Goal: Information Seeking & Learning: Learn about a topic

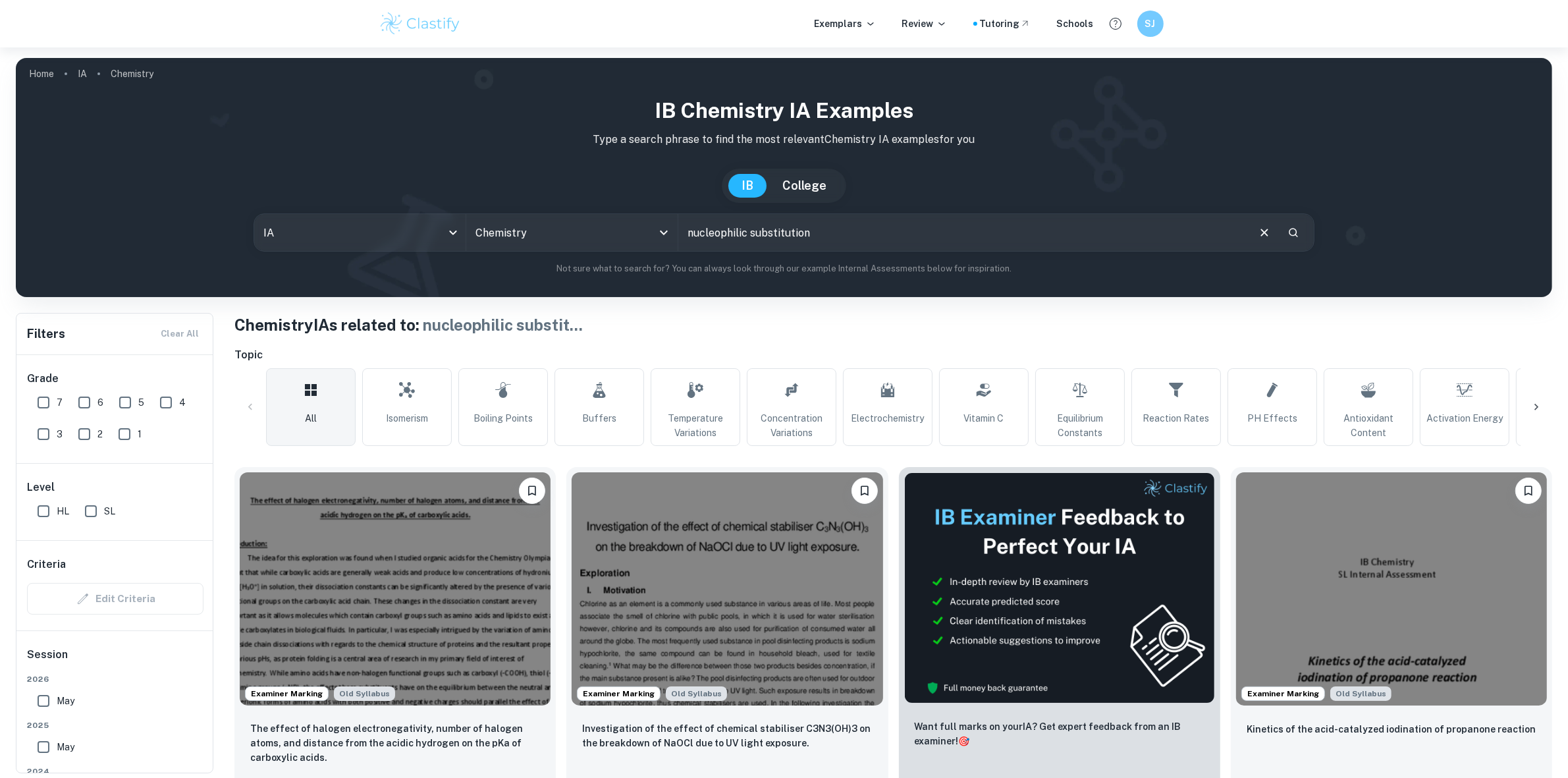
click at [1529, 404] on div at bounding box center [1537, 407] width 31 height 31
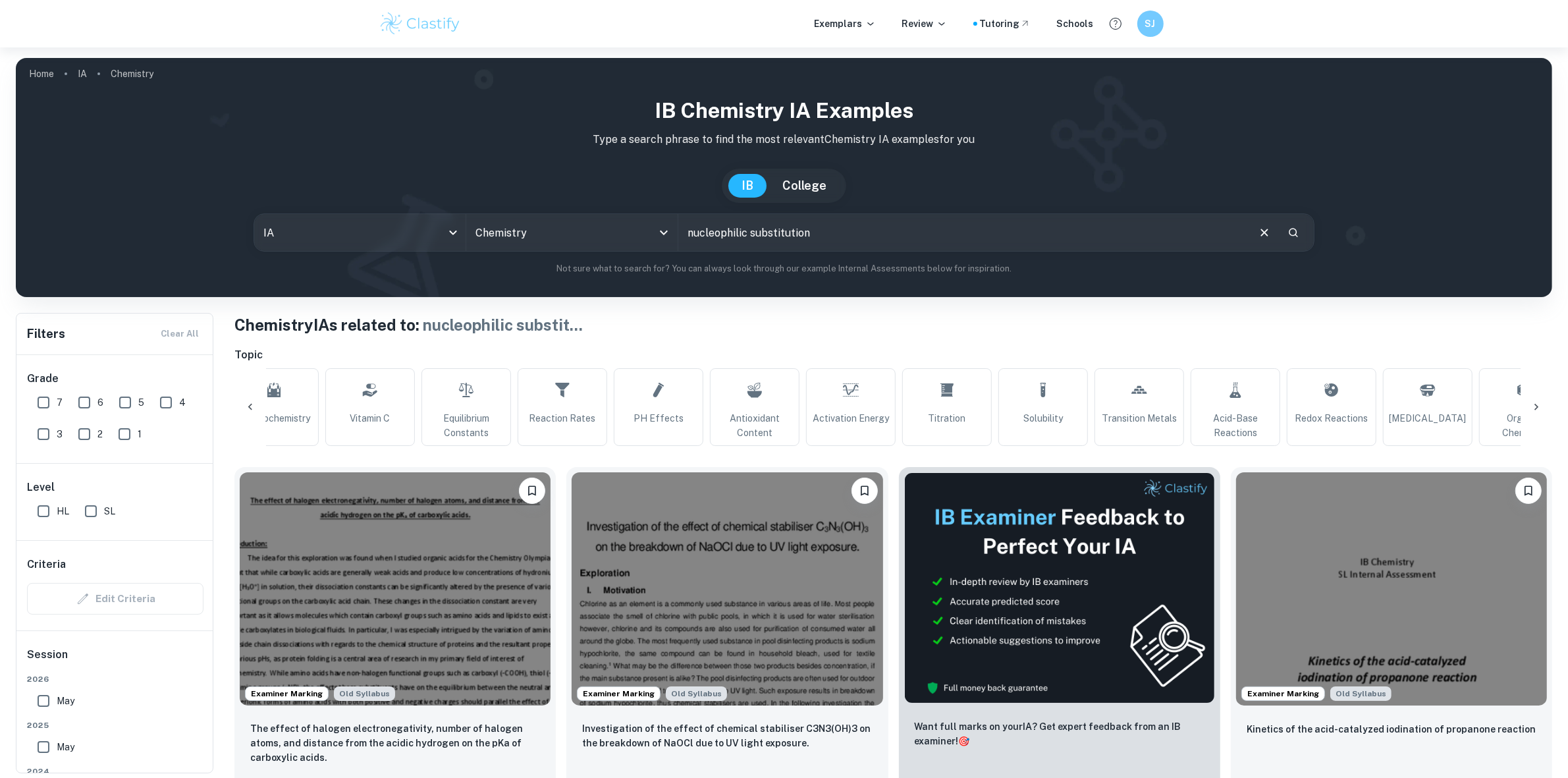
scroll to position [0, 950]
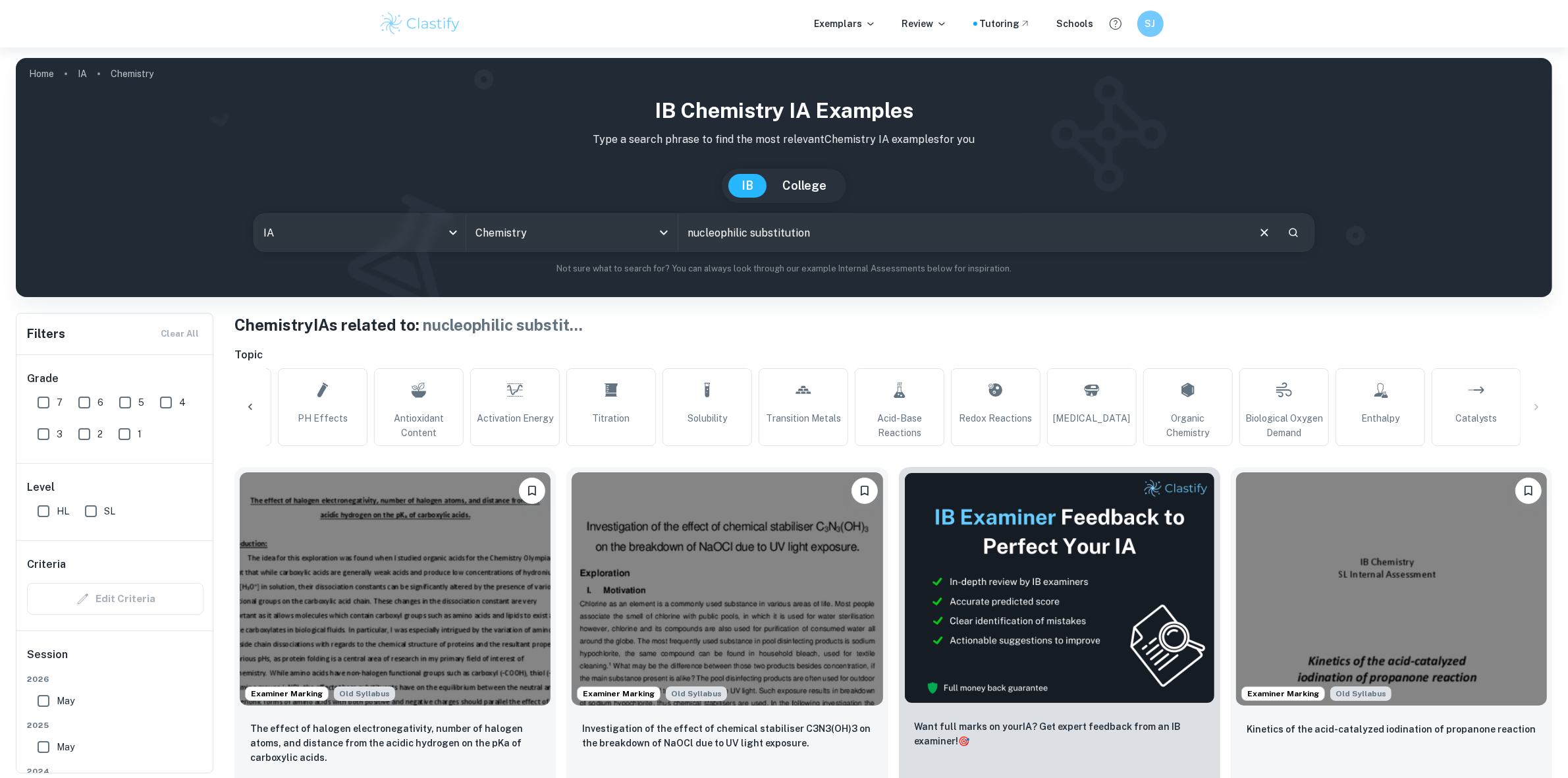
click at [1543, 404] on div "All Isomerism Boiling Points Buffers Temperature Variations Concentration Varia…" at bounding box center [893, 407] width 1318 height 77
click at [1542, 406] on div "All Isomerism Boiling Points Buffers Temperature Variations Concentration Varia…" at bounding box center [893, 407] width 1318 height 77
click at [252, 406] on icon at bounding box center [250, 407] width 13 height 13
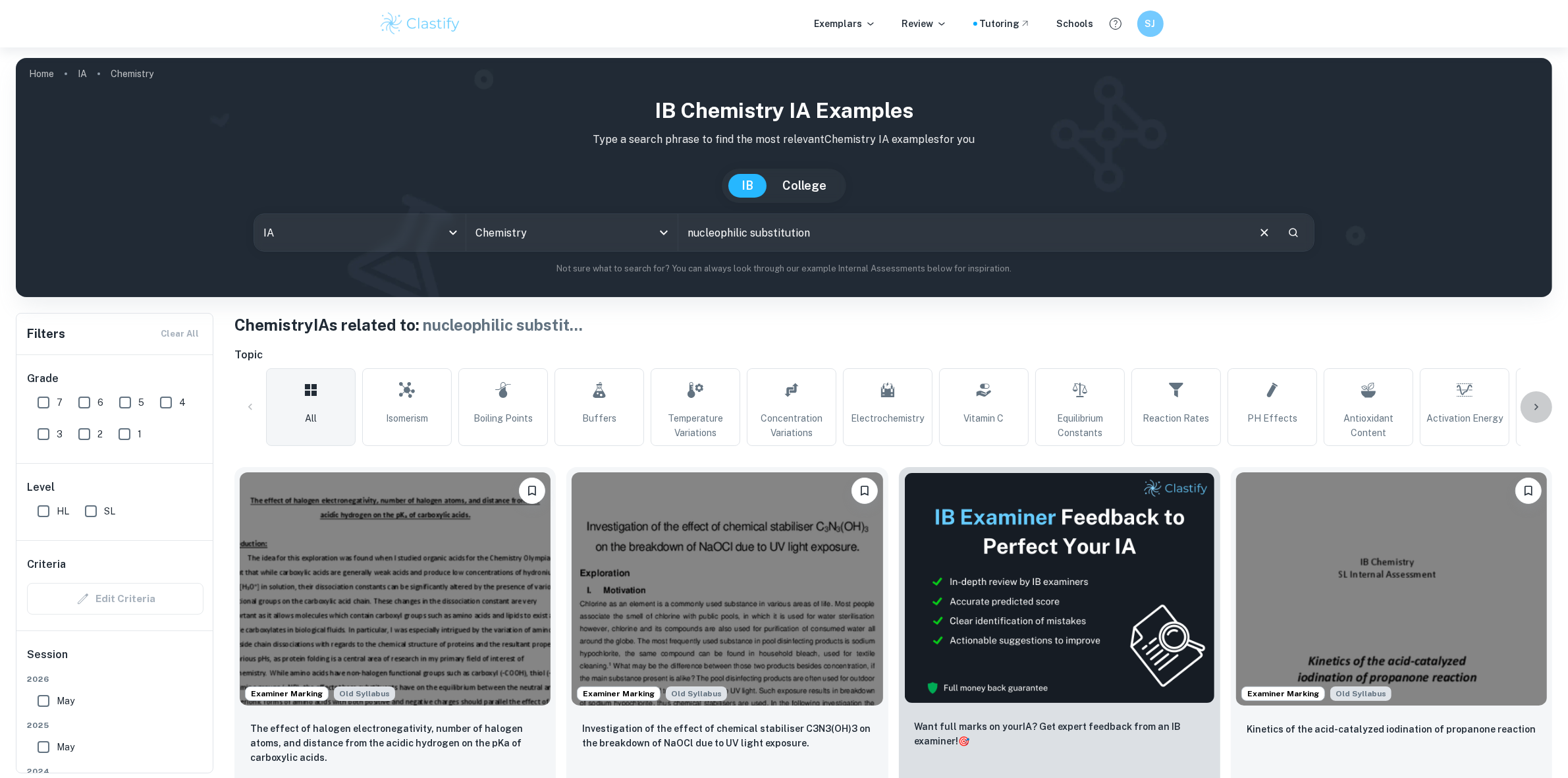
click at [1540, 404] on icon at bounding box center [1536, 407] width 13 height 13
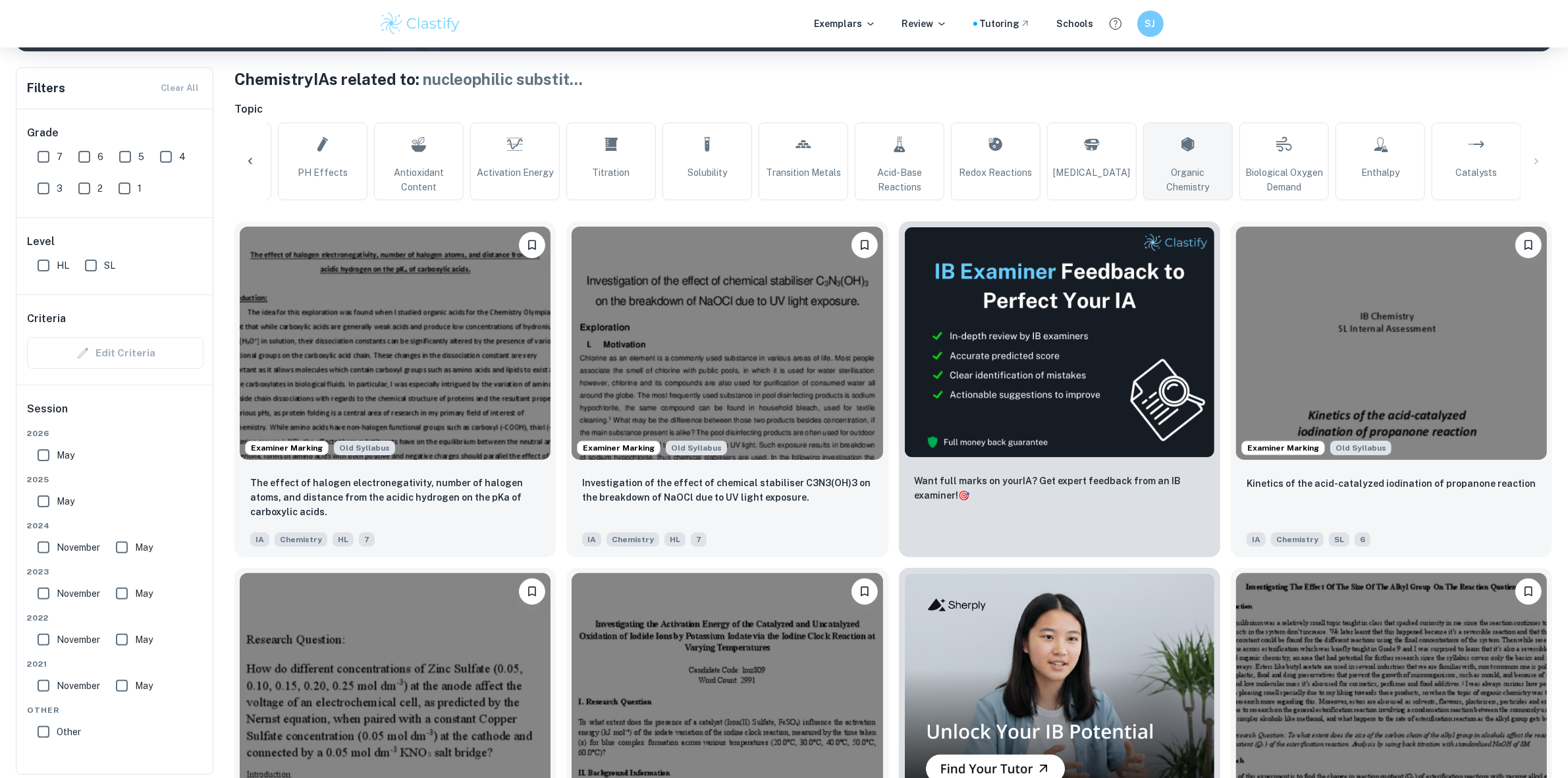
scroll to position [247, 0]
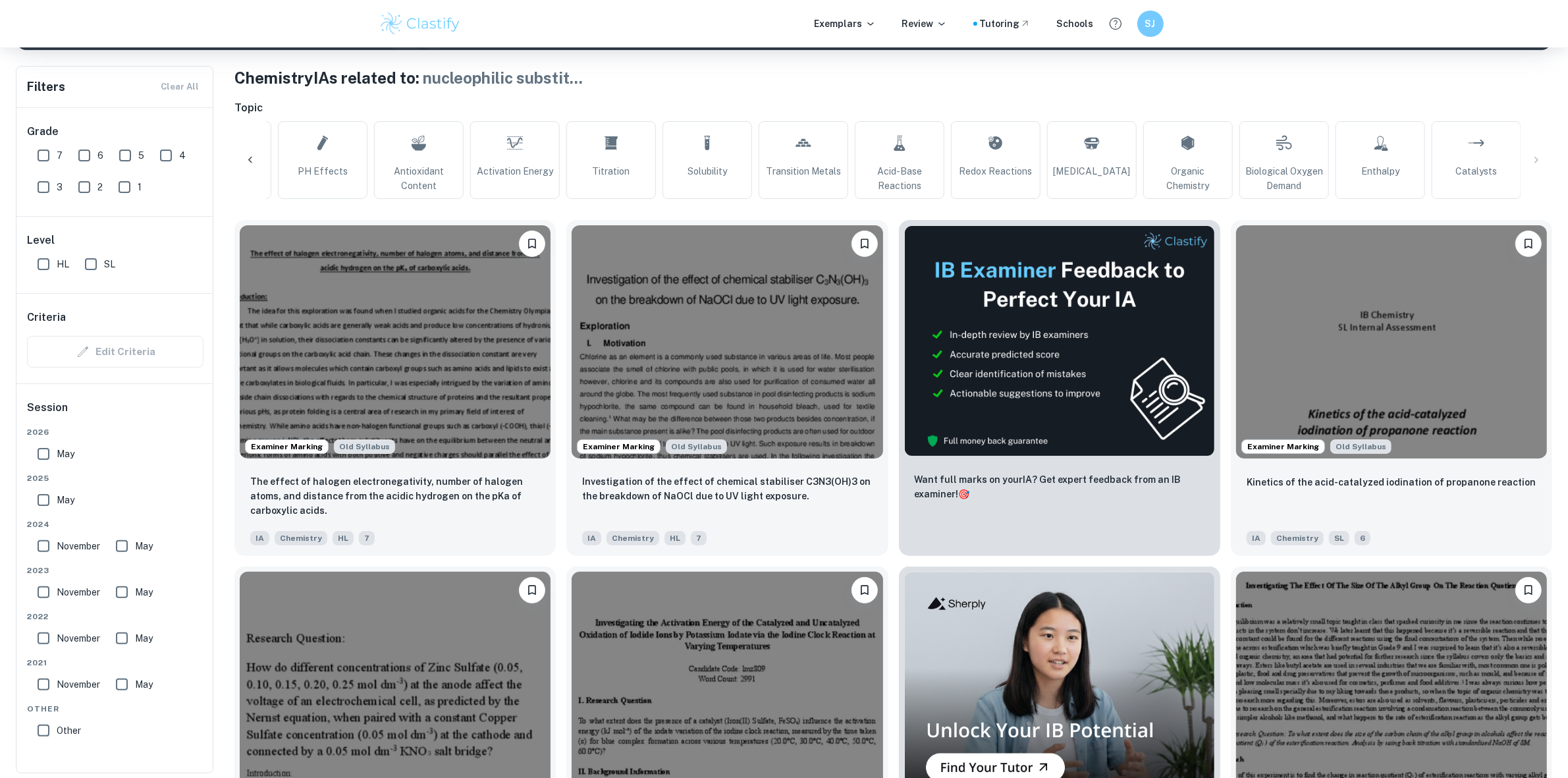
click at [1540, 154] on div "All Isomerism Boiling Points Buffers Temperature Variations Concentration Varia…" at bounding box center [893, 160] width 1318 height 77
click at [264, 150] on div "All Isomerism Boiling Points Buffers Temperature Variations Concentration Varia…" at bounding box center [893, 160] width 1318 height 77
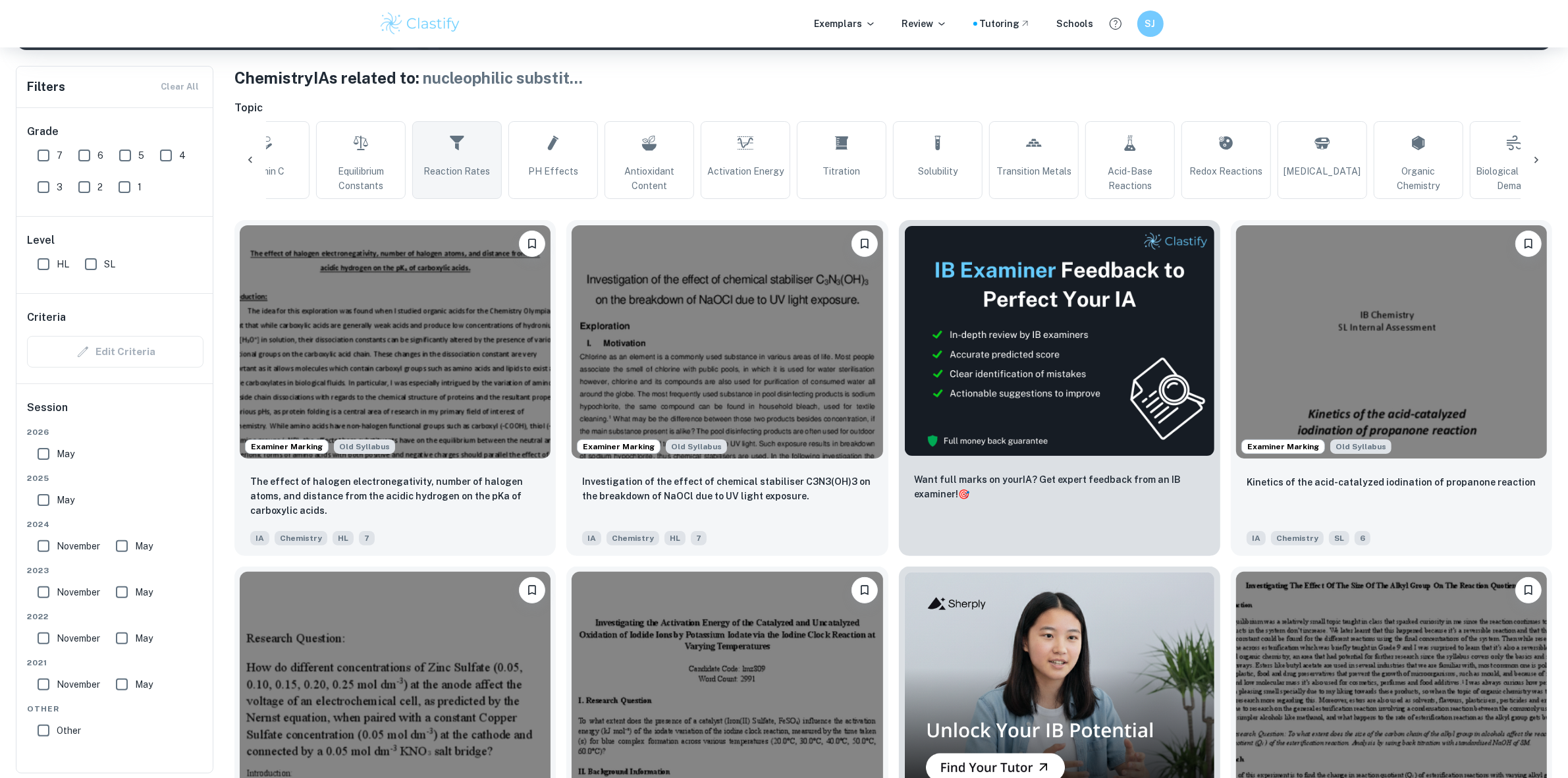
click at [265, 146] on div "All Isomerism Boiling Points Buffers Temperature Variations Concentration Varia…" at bounding box center [893, 160] width 1318 height 77
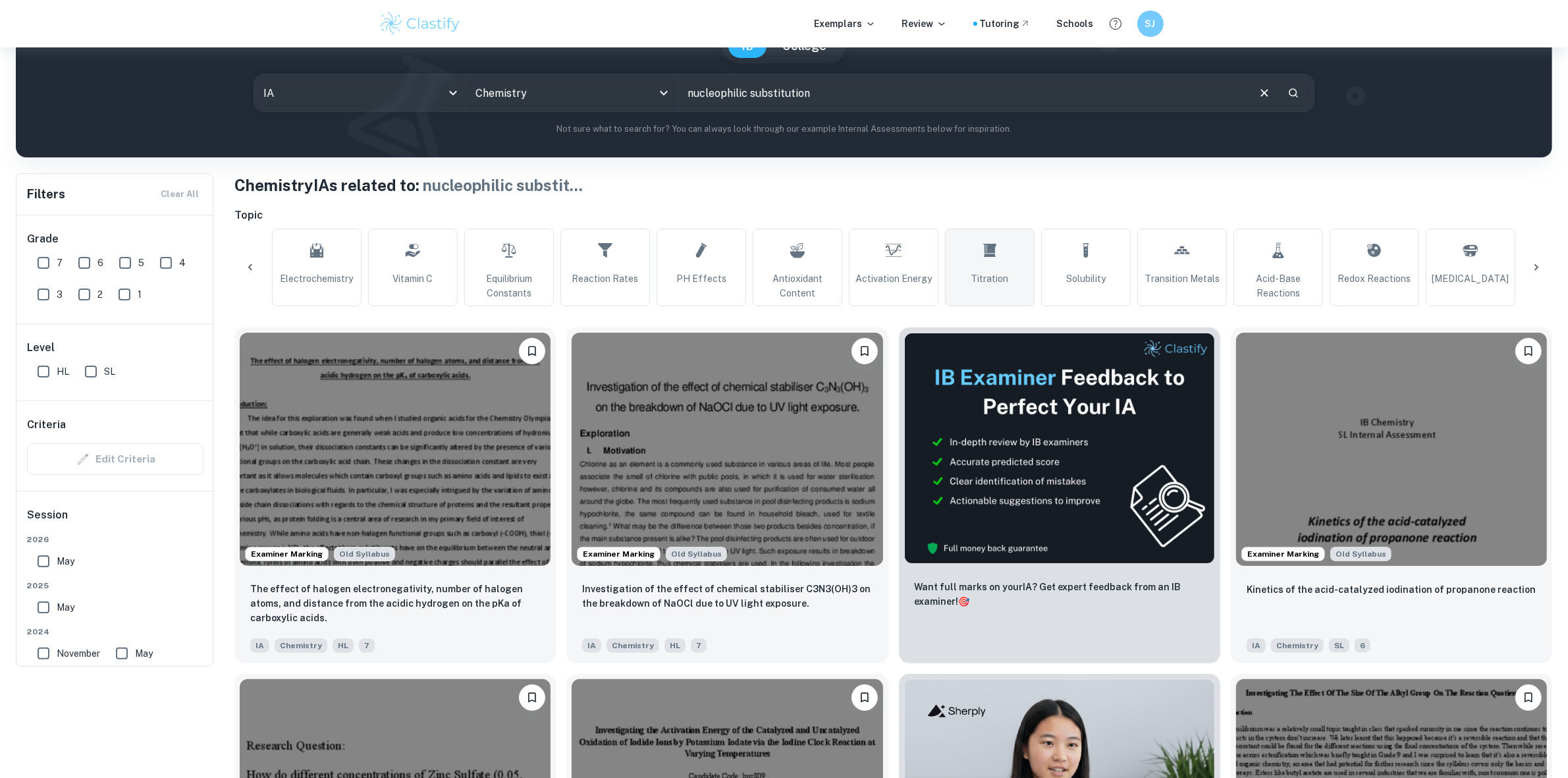
scroll to position [0, 0]
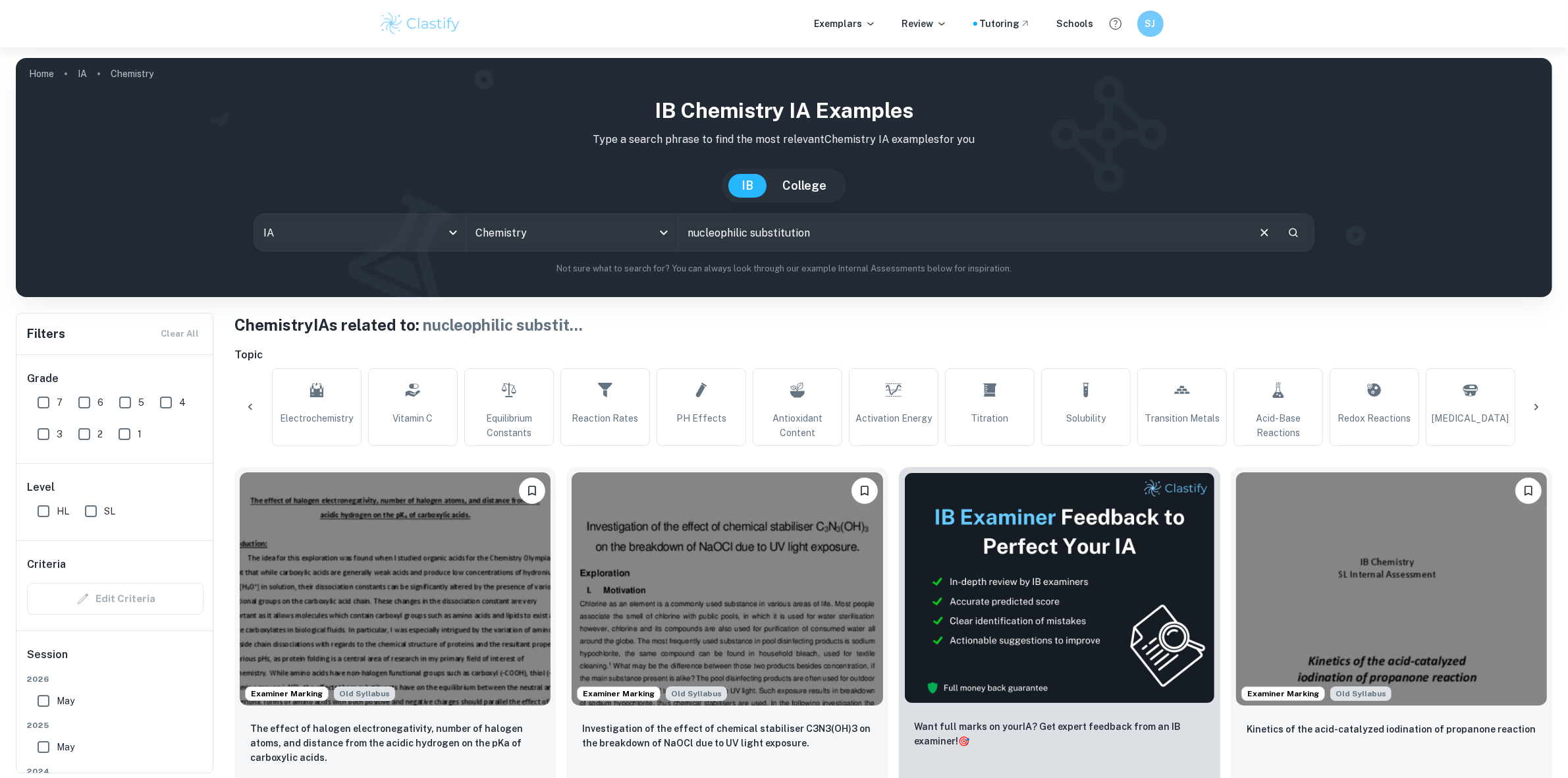
drag, startPoint x: 822, startPoint y: 224, endPoint x: 574, endPoint y: 209, distance: 248.5
click at [574, 209] on div "IB Chemistry IA examples Type a search phrase to find the most relevant Chemist…" at bounding box center [784, 185] width 1515 height 180
type input "calorimetry"
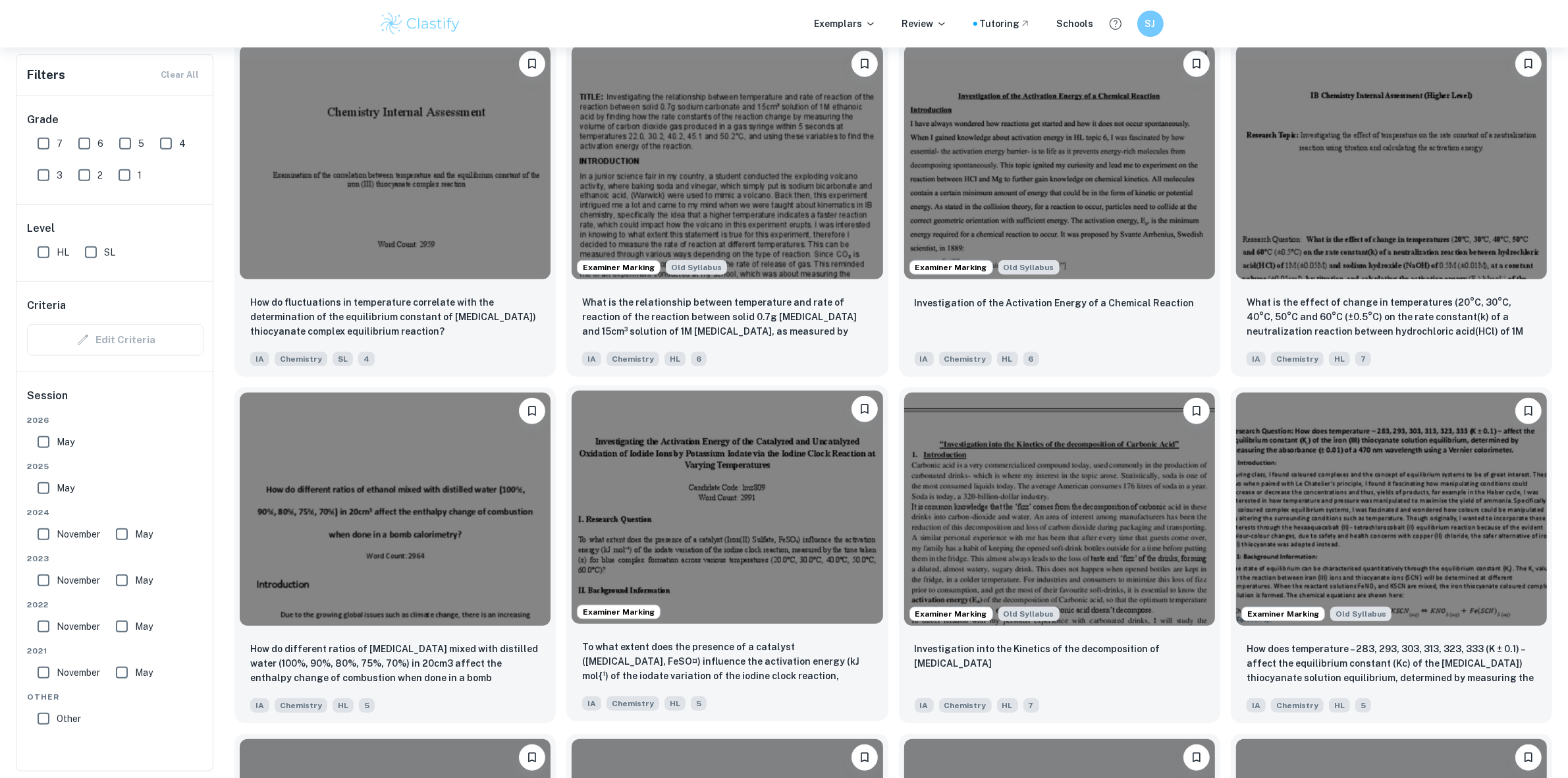
scroll to position [1153, 0]
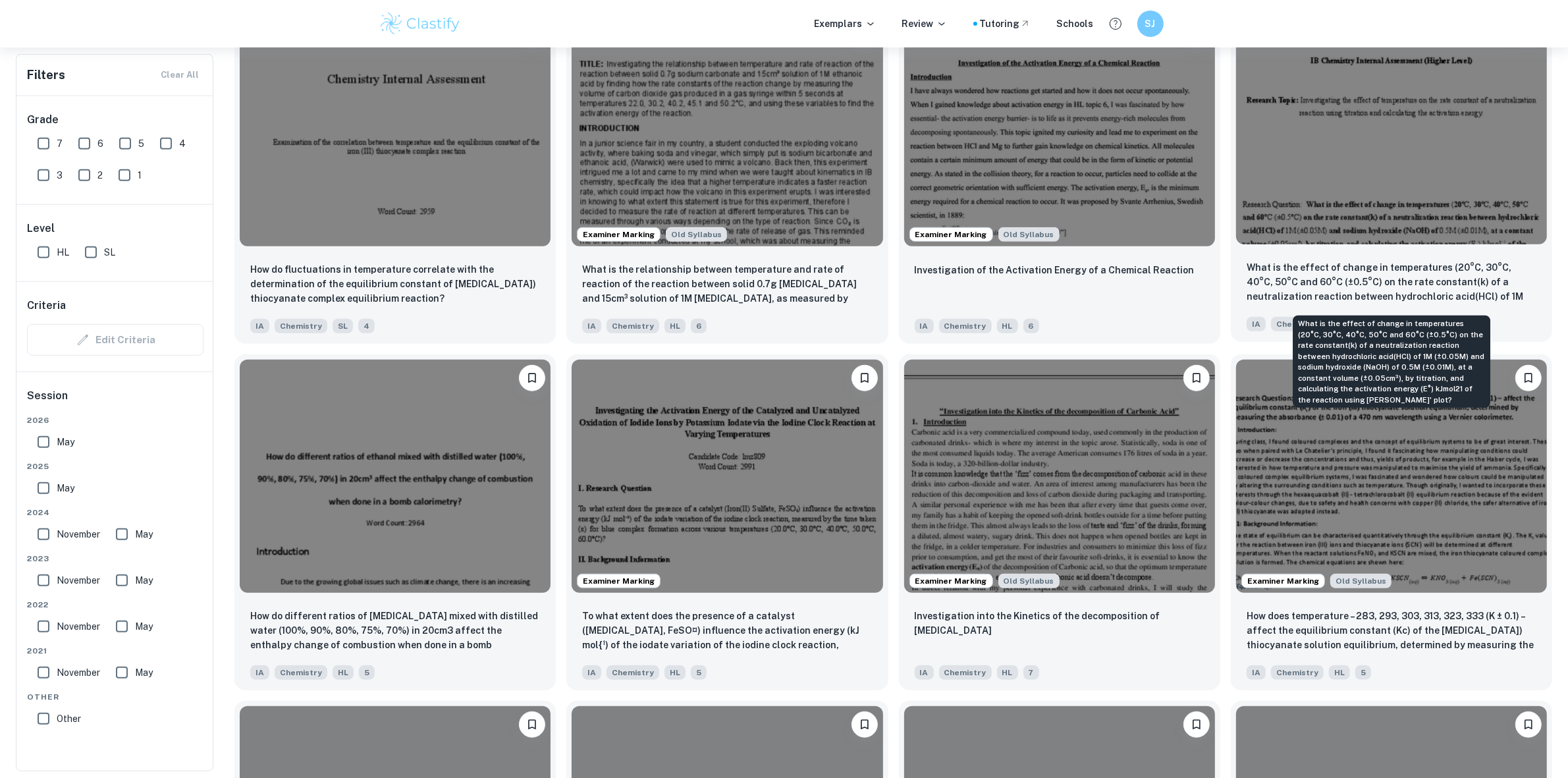
click at [1326, 276] on p "What is the effect of change in temperatures (20°C, 30°C, 40°C, 50°C and 60°C (…" at bounding box center [1392, 283] width 290 height 45
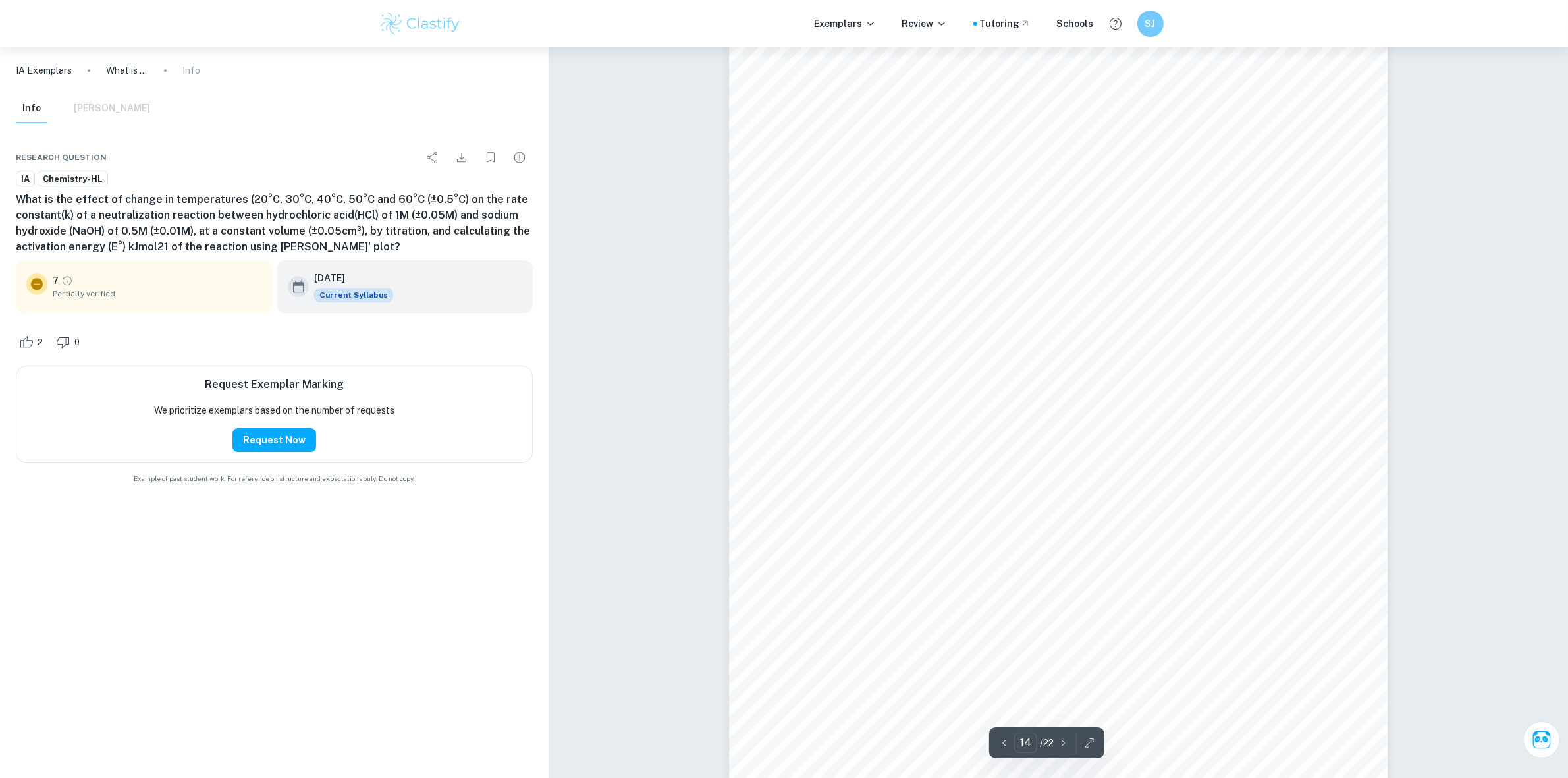
scroll to position [11366, 0]
type input "10"
